Goal: Find specific page/section: Find specific page/section

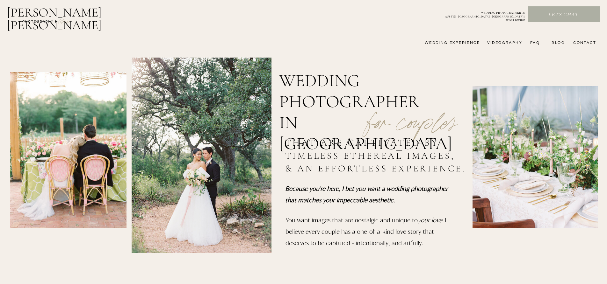
click at [462, 41] on nav "wedding experience" at bounding box center [447, 42] width 64 height 5
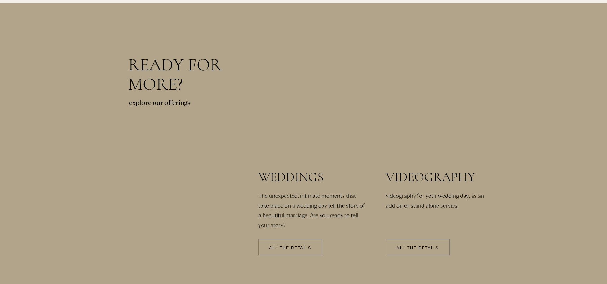
scroll to position [1337, 0]
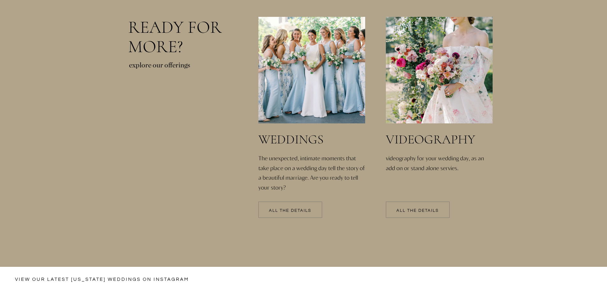
click at [314, 214] on div at bounding box center [290, 210] width 64 height 16
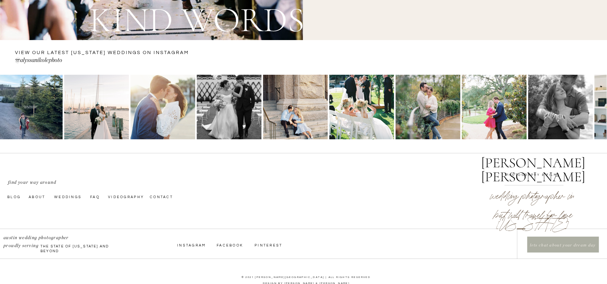
scroll to position [2352, 0]
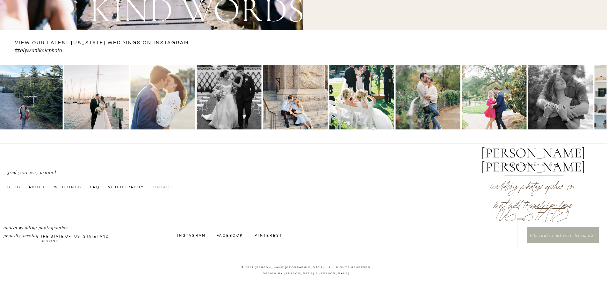
click at [175, 186] on nav "Contact" at bounding box center [166, 186] width 32 height 5
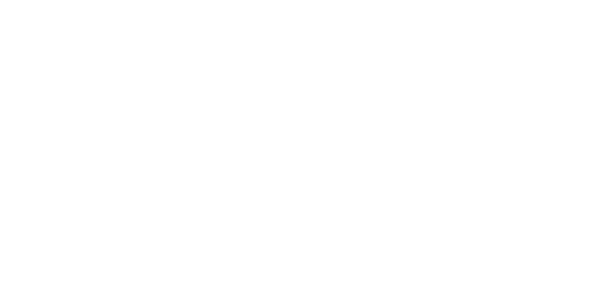
scroll to position [191, 0]
